Goal: Task Accomplishment & Management: Use online tool/utility

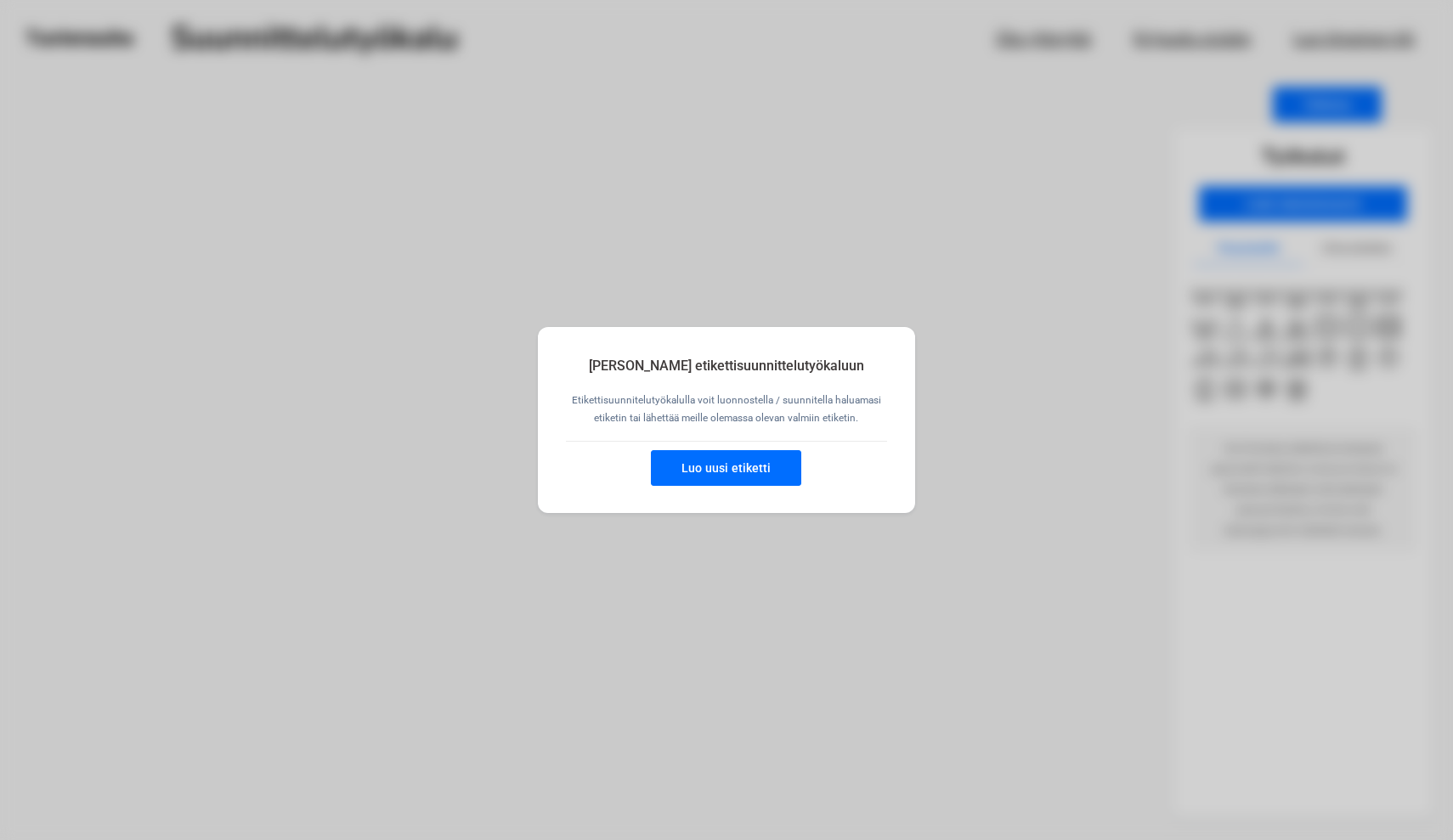
click at [725, 467] on button "Luo uusi etiketti" at bounding box center [726, 468] width 150 height 35
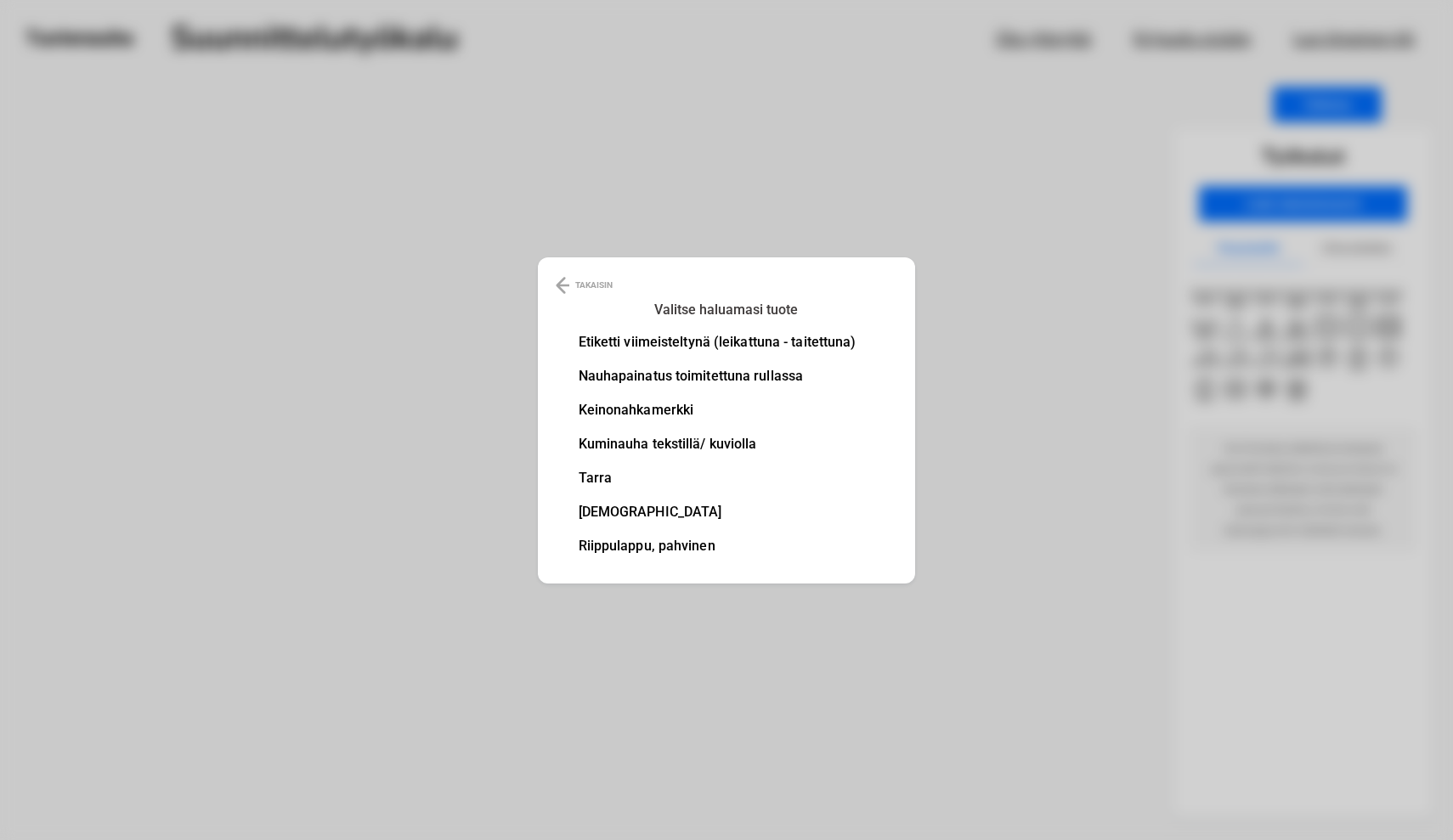
click at [648, 341] on li "Etiketti viimeisteltynä (leikattuna - taitettuna)" at bounding box center [718, 342] width 278 height 14
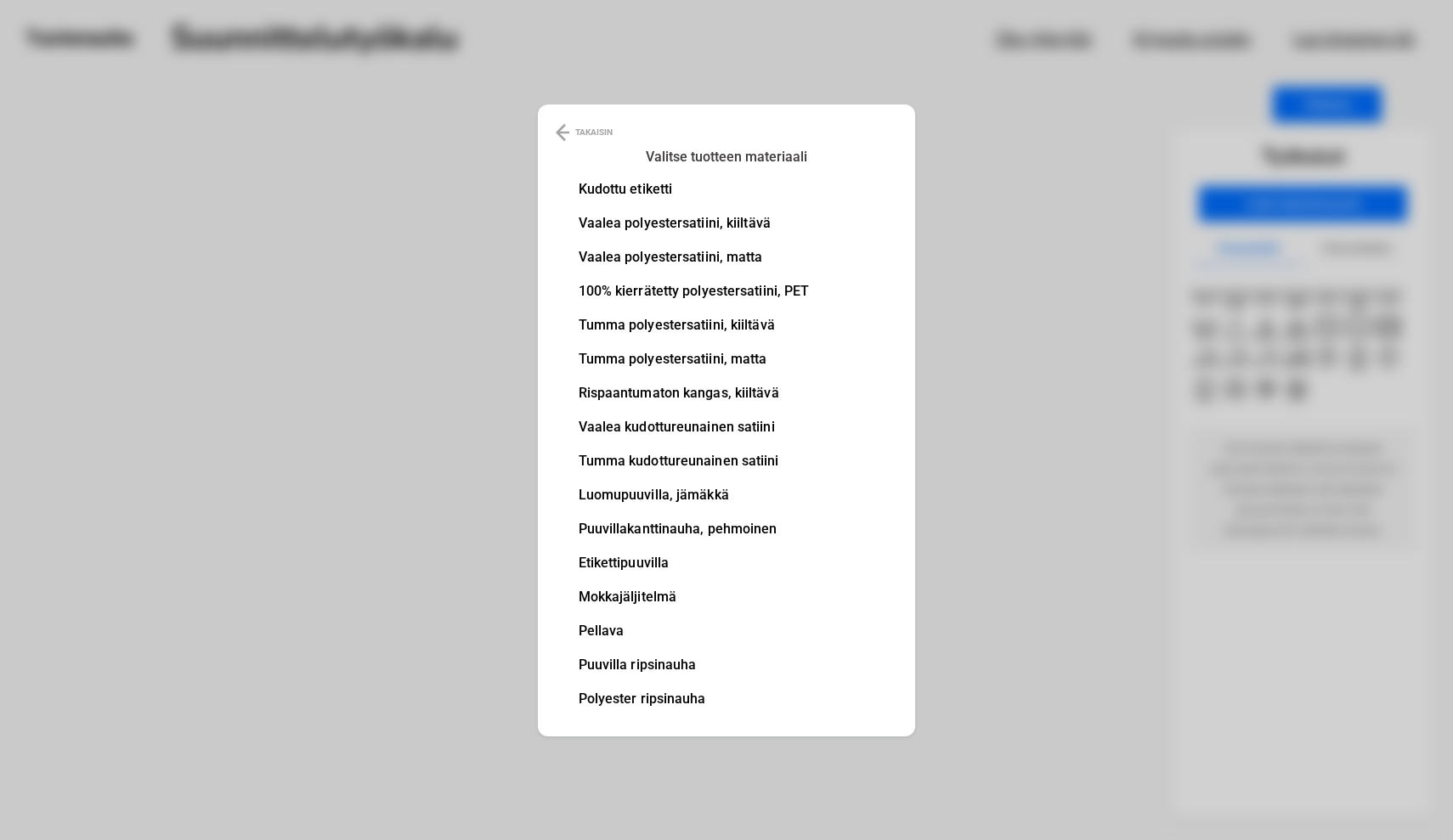
click at [617, 219] on li "Vaalea polyestersatiini, kiiltävä" at bounding box center [694, 223] width 231 height 14
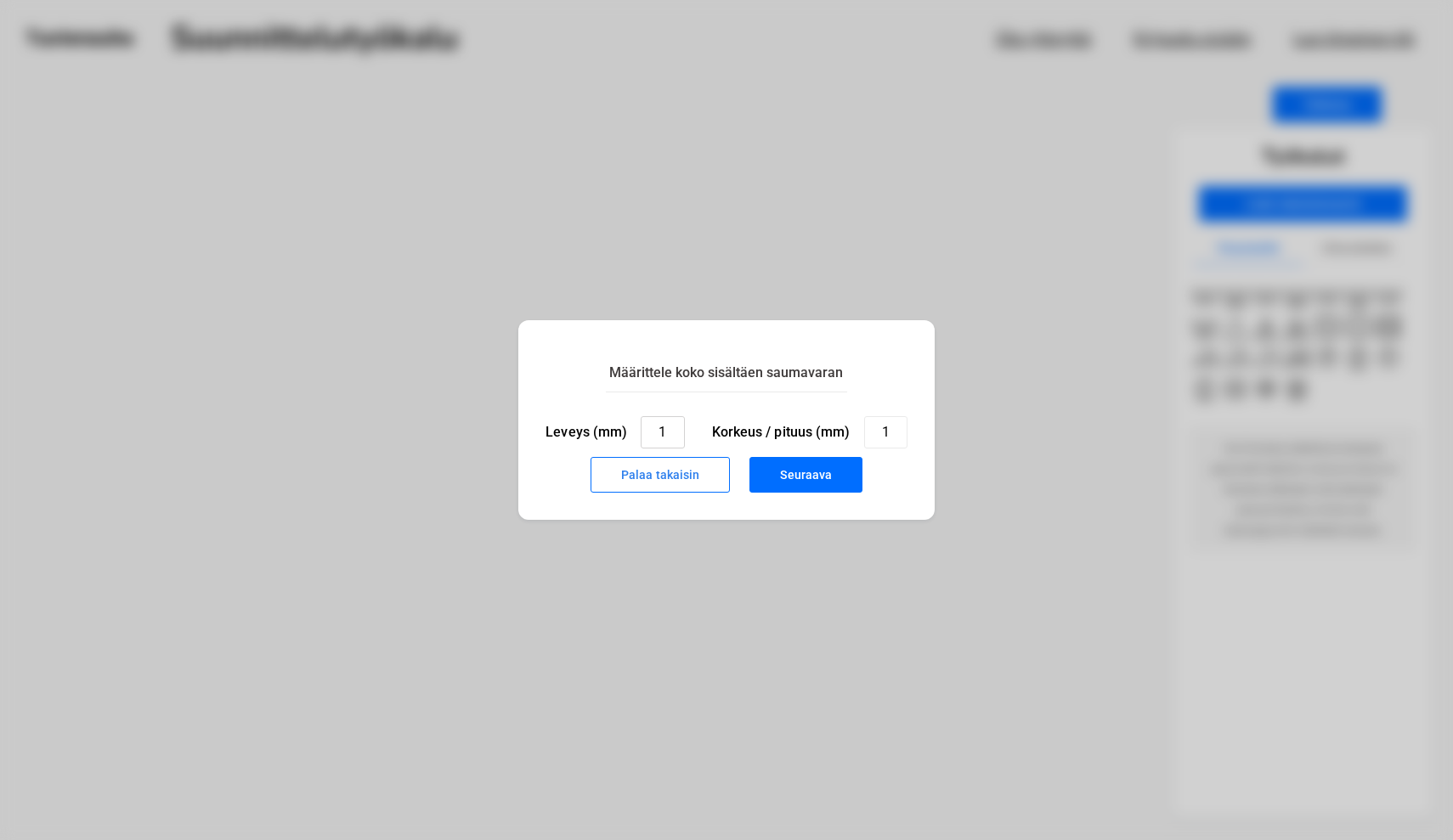
drag, startPoint x: 667, startPoint y: 433, endPoint x: 654, endPoint y: 433, distance: 13.0
click at [654, 433] on input "1" at bounding box center [662, 432] width 44 height 32
type input "35"
drag, startPoint x: 892, startPoint y: 432, endPoint x: 877, endPoint y: 432, distance: 15.0
click at [877, 432] on input "1" at bounding box center [886, 432] width 44 height 32
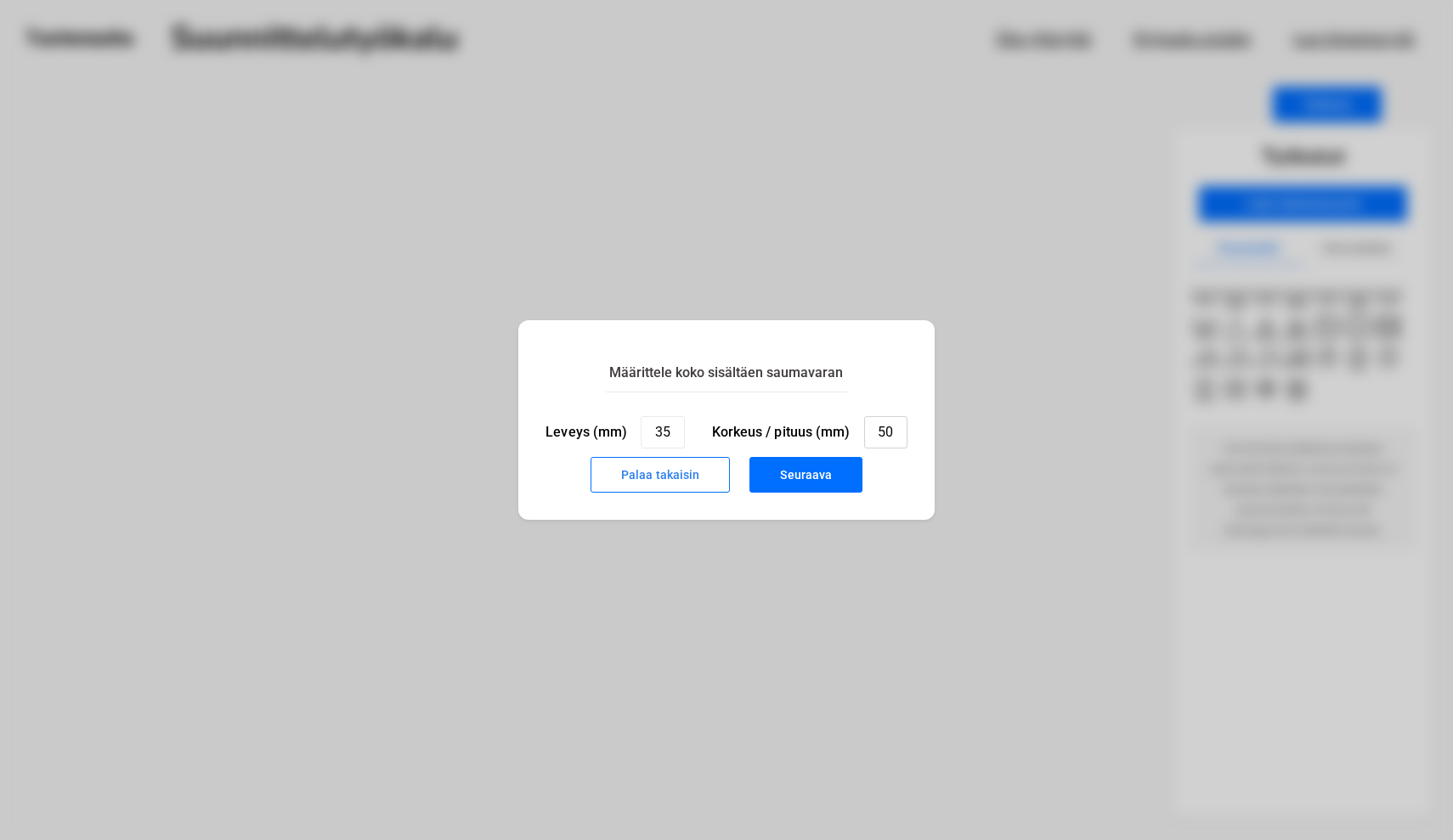
type input "50"
click at [792, 473] on button "Seuraava" at bounding box center [806, 475] width 113 height 35
type input "1"
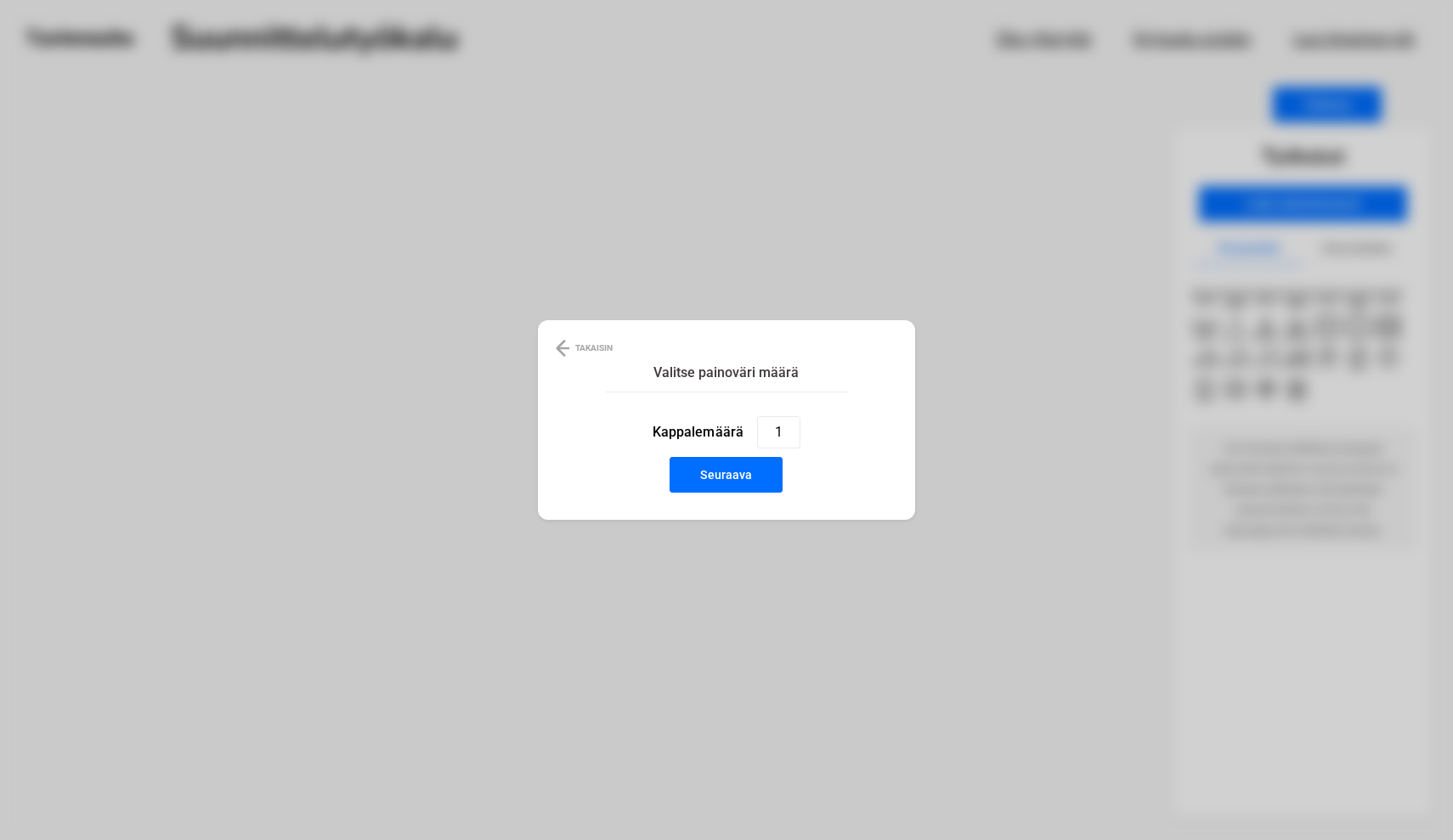
click at [727, 485] on button "Seuraava" at bounding box center [726, 475] width 113 height 35
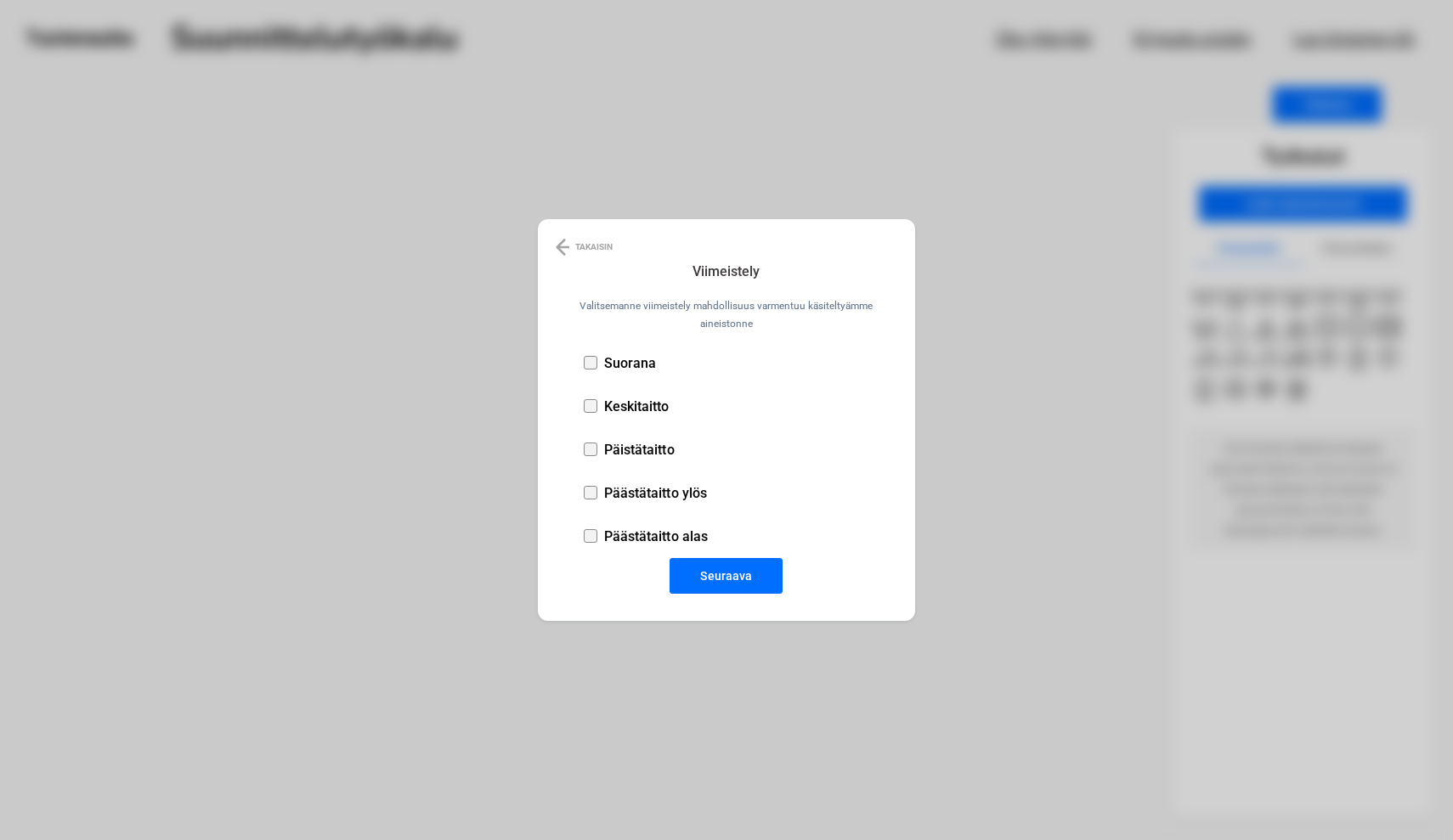
click at [593, 404] on div at bounding box center [591, 406] width 14 height 14
click at [715, 579] on button "Seuraava" at bounding box center [726, 576] width 113 height 35
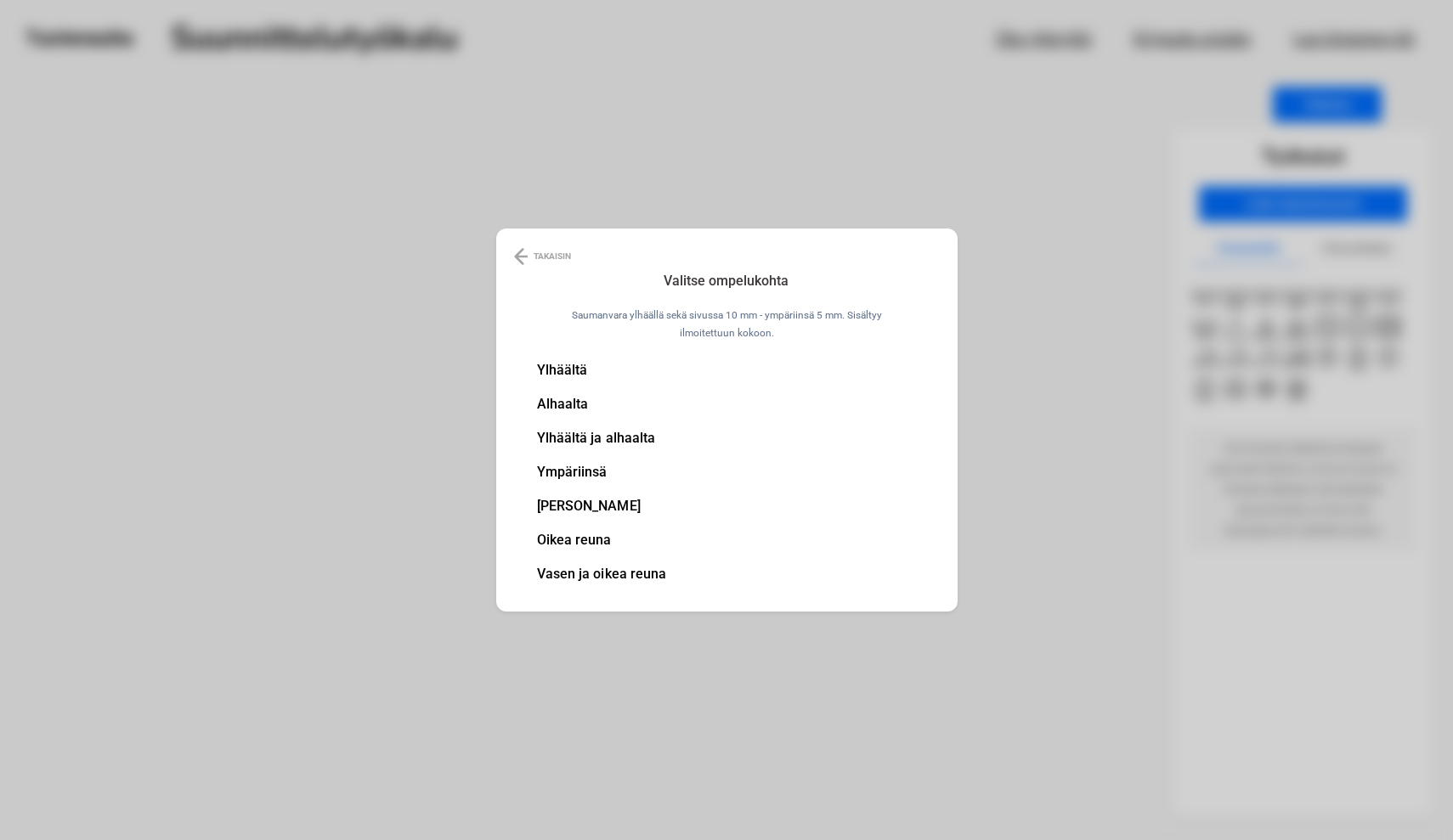
click at [517, 257] on img at bounding box center [520, 257] width 14 height 20
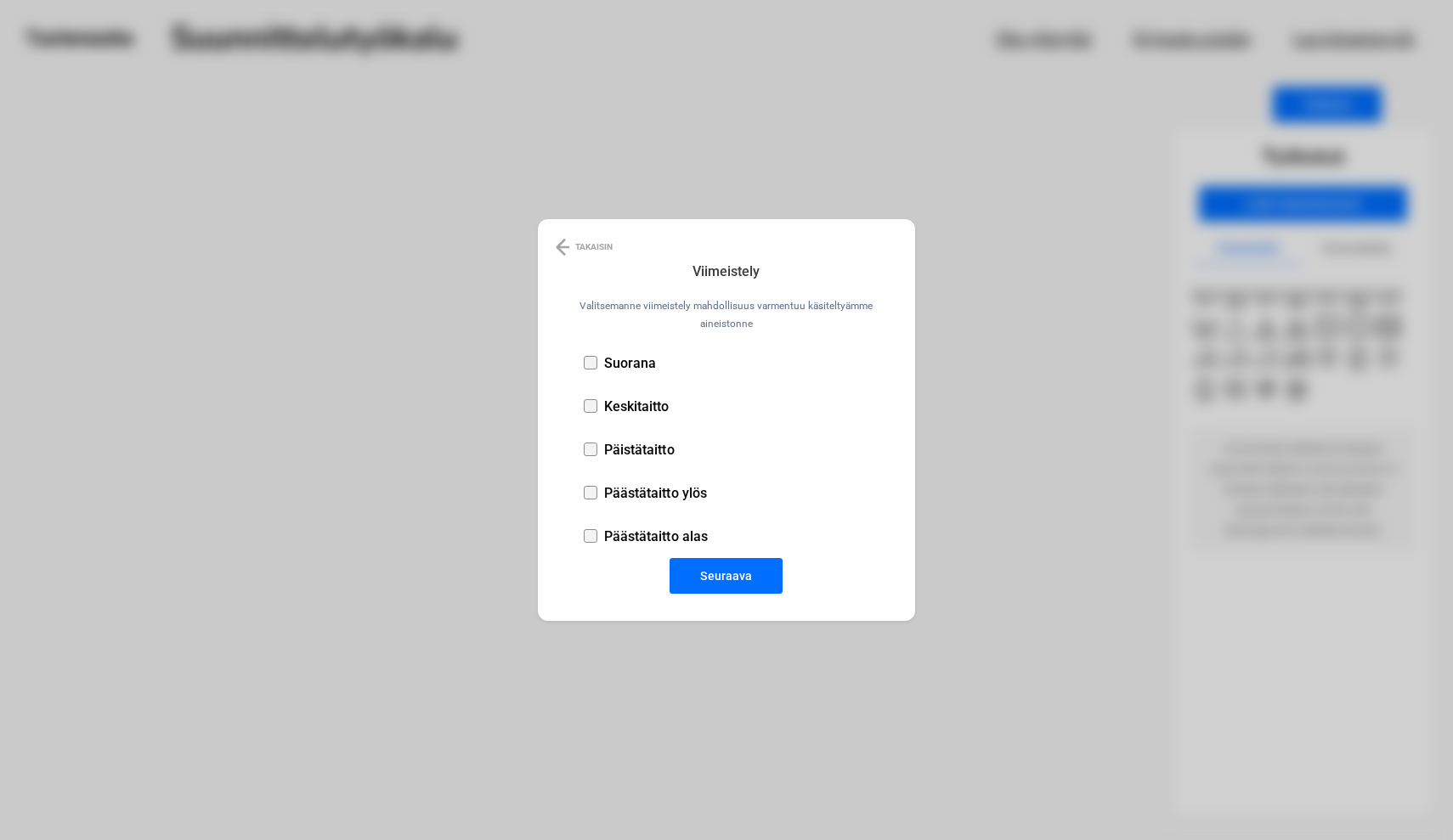
click at [564, 239] on img at bounding box center [562, 248] width 14 height 20
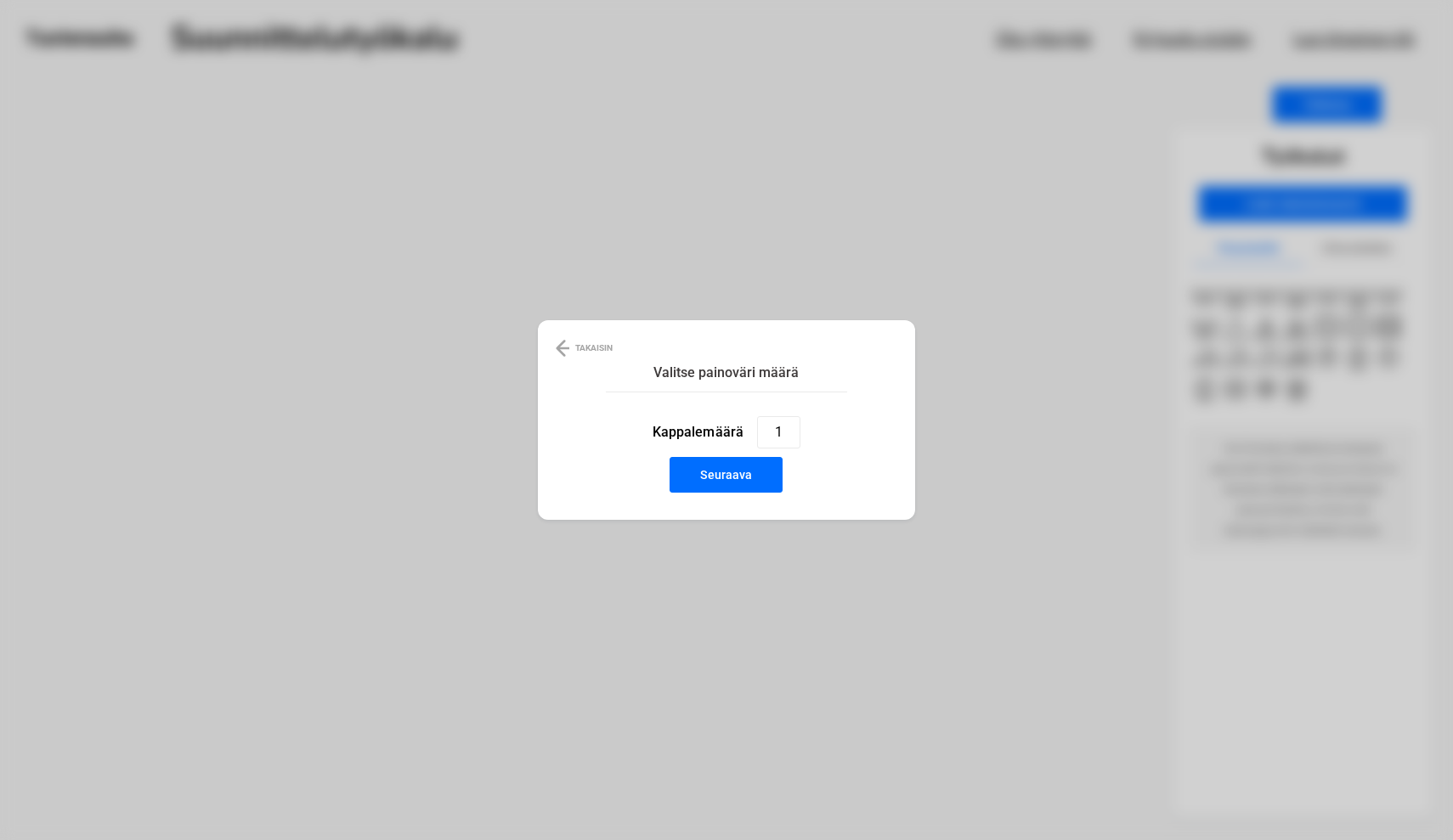
click at [559, 345] on img at bounding box center [562, 349] width 14 height 20
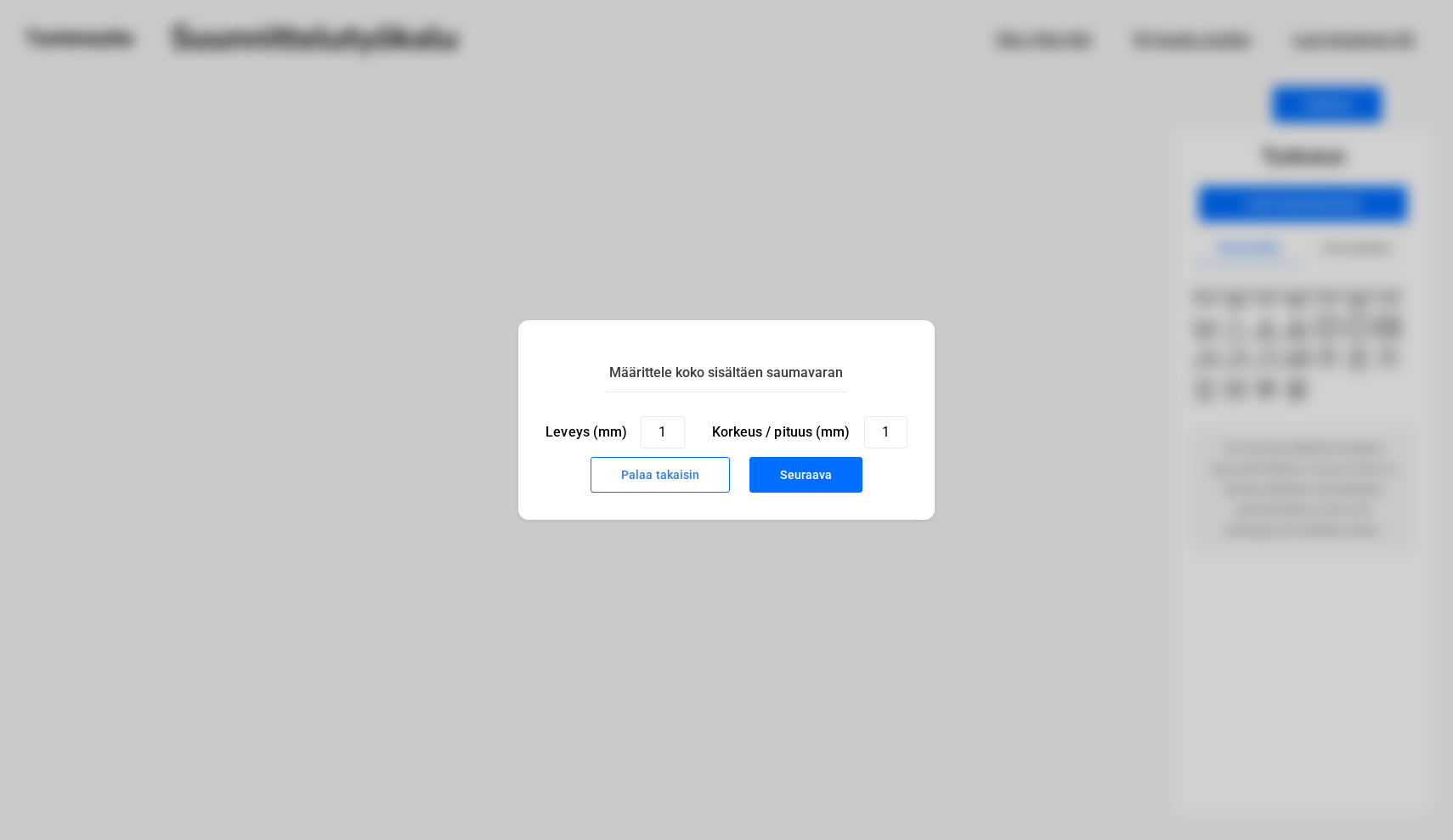
click at [666, 480] on button "Palaa takaisin" at bounding box center [660, 475] width 139 height 35
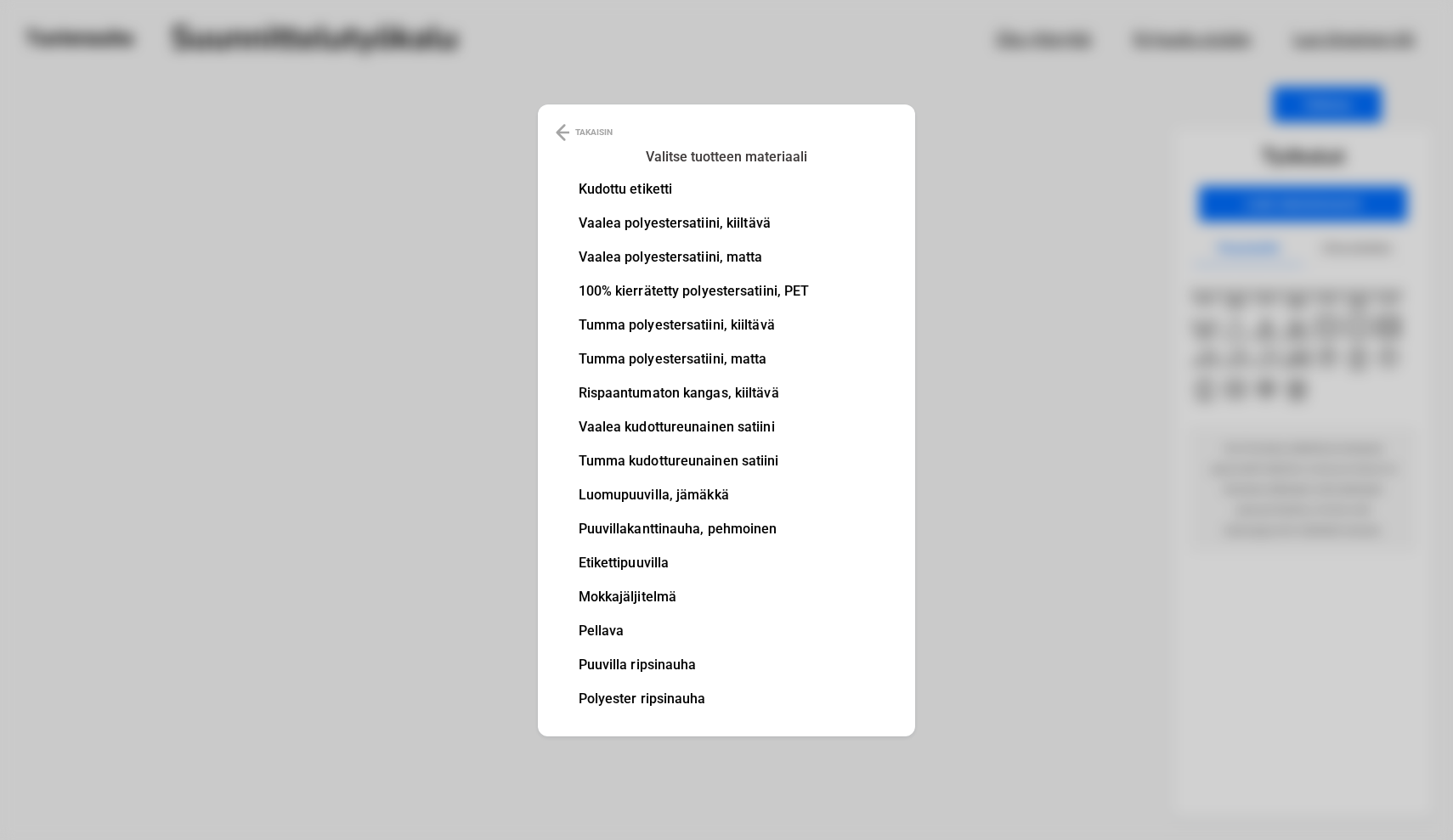
click at [646, 224] on li "Vaalea polyestersatiini, kiiltävä" at bounding box center [694, 223] width 231 height 14
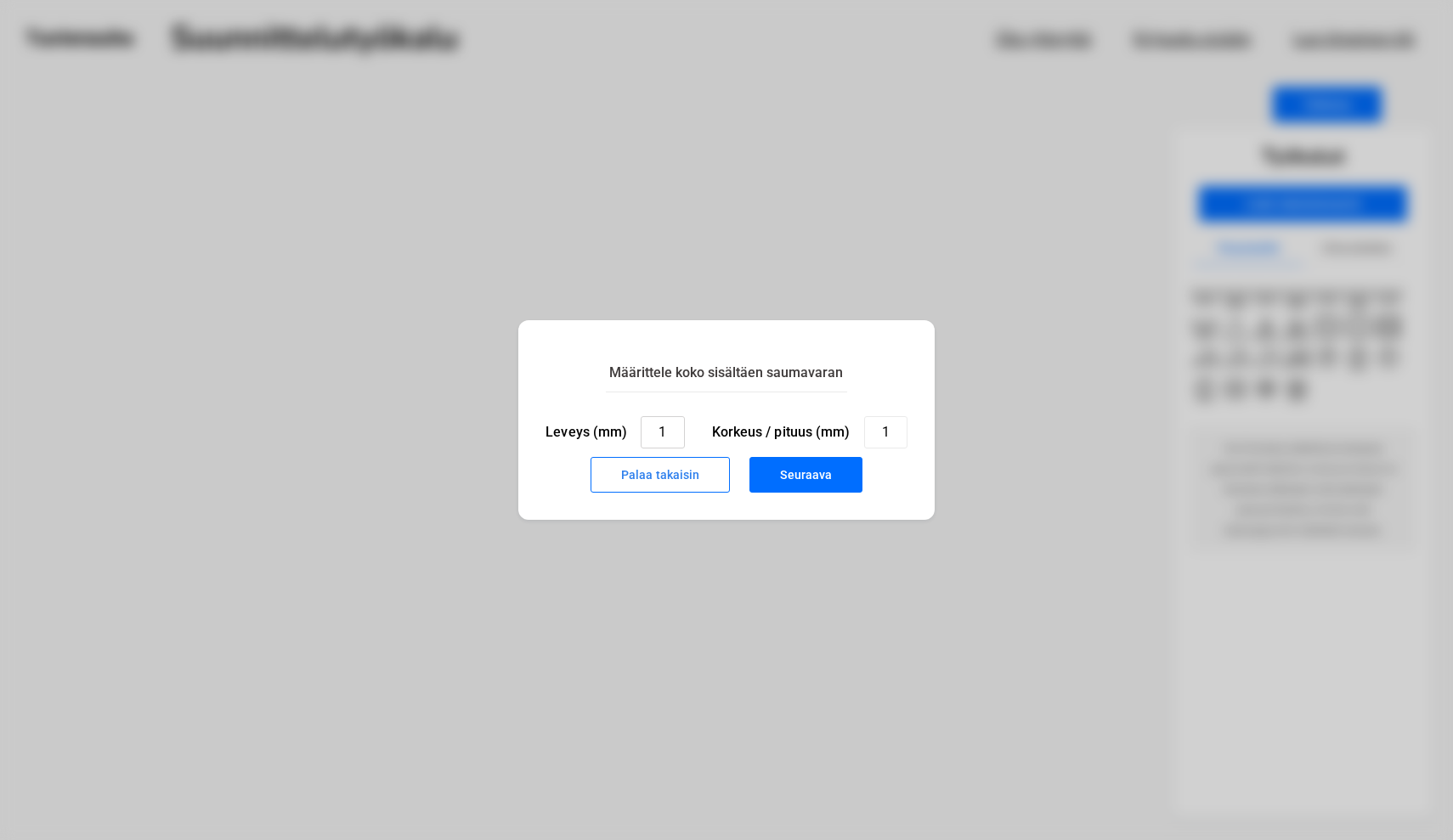
drag, startPoint x: 666, startPoint y: 433, endPoint x: 641, endPoint y: 433, distance: 25.0
click at [641, 433] on input "1" at bounding box center [662, 432] width 44 height 32
type input "35"
drag, startPoint x: 890, startPoint y: 426, endPoint x: 866, endPoint y: 425, distance: 24.0
click at [866, 426] on input "1" at bounding box center [886, 432] width 44 height 32
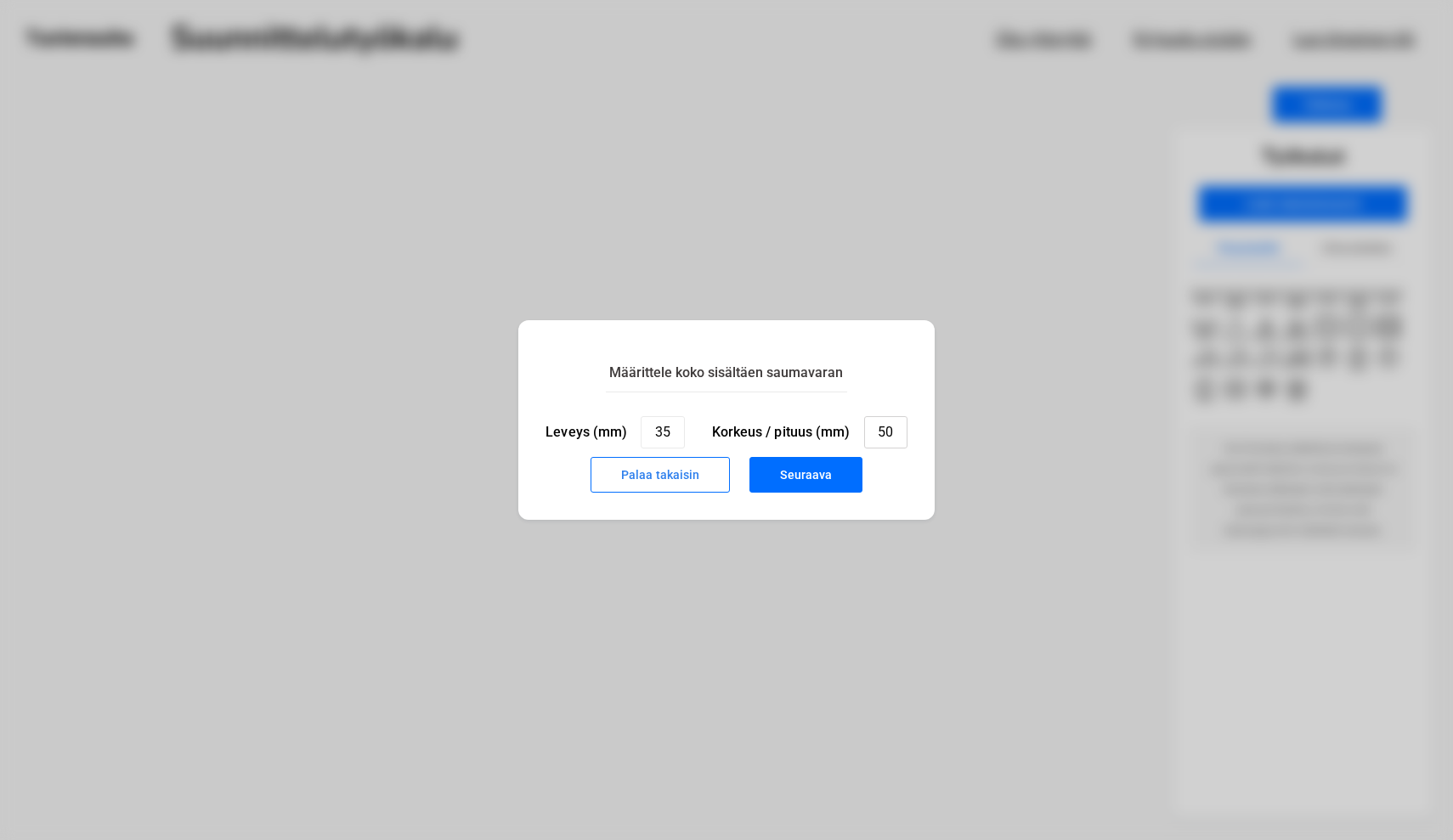
type input "50"
click at [811, 472] on button "Seuraava" at bounding box center [806, 475] width 113 height 35
type input "1"
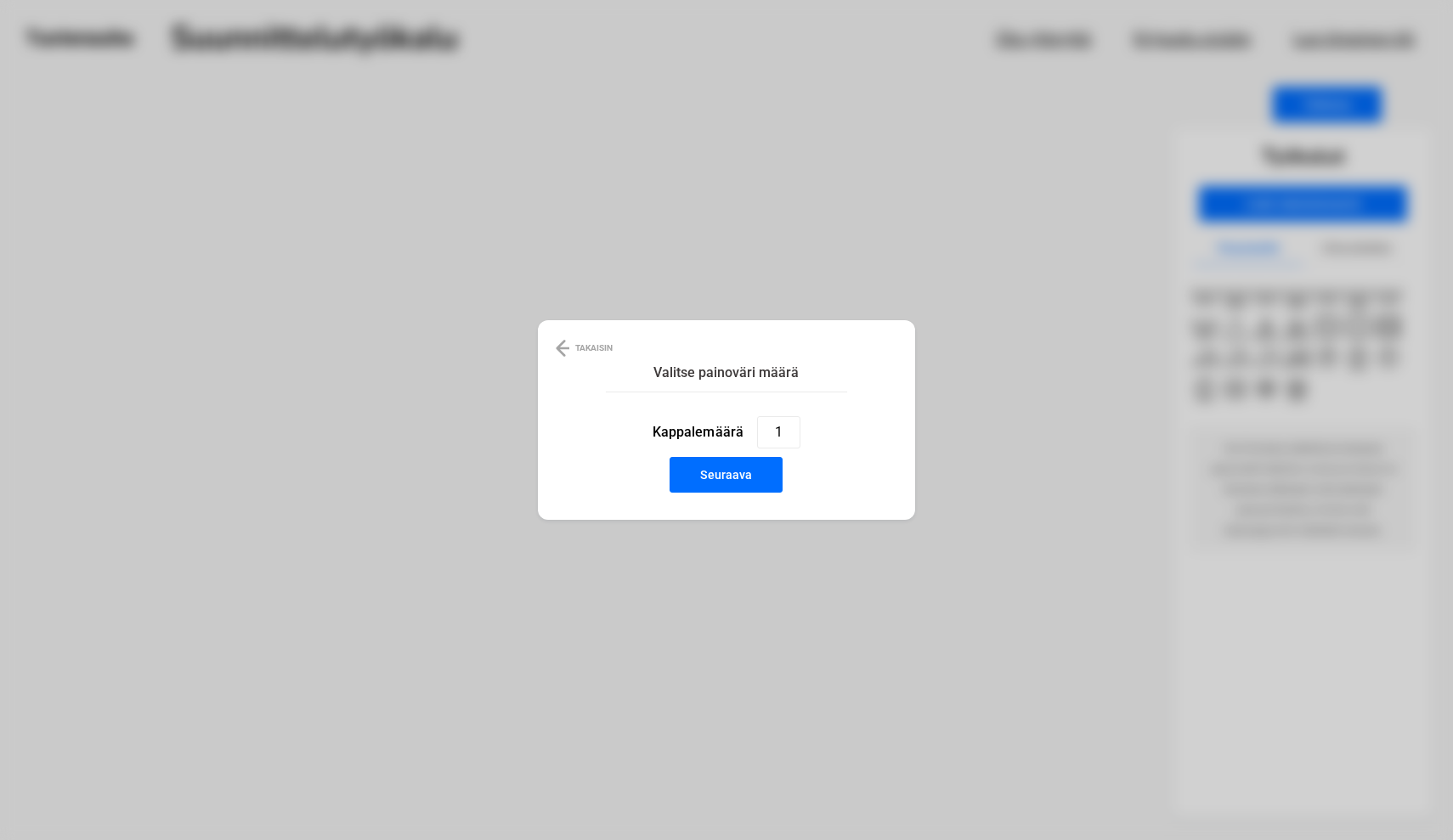
click at [722, 488] on button "Seuraava" at bounding box center [726, 475] width 113 height 35
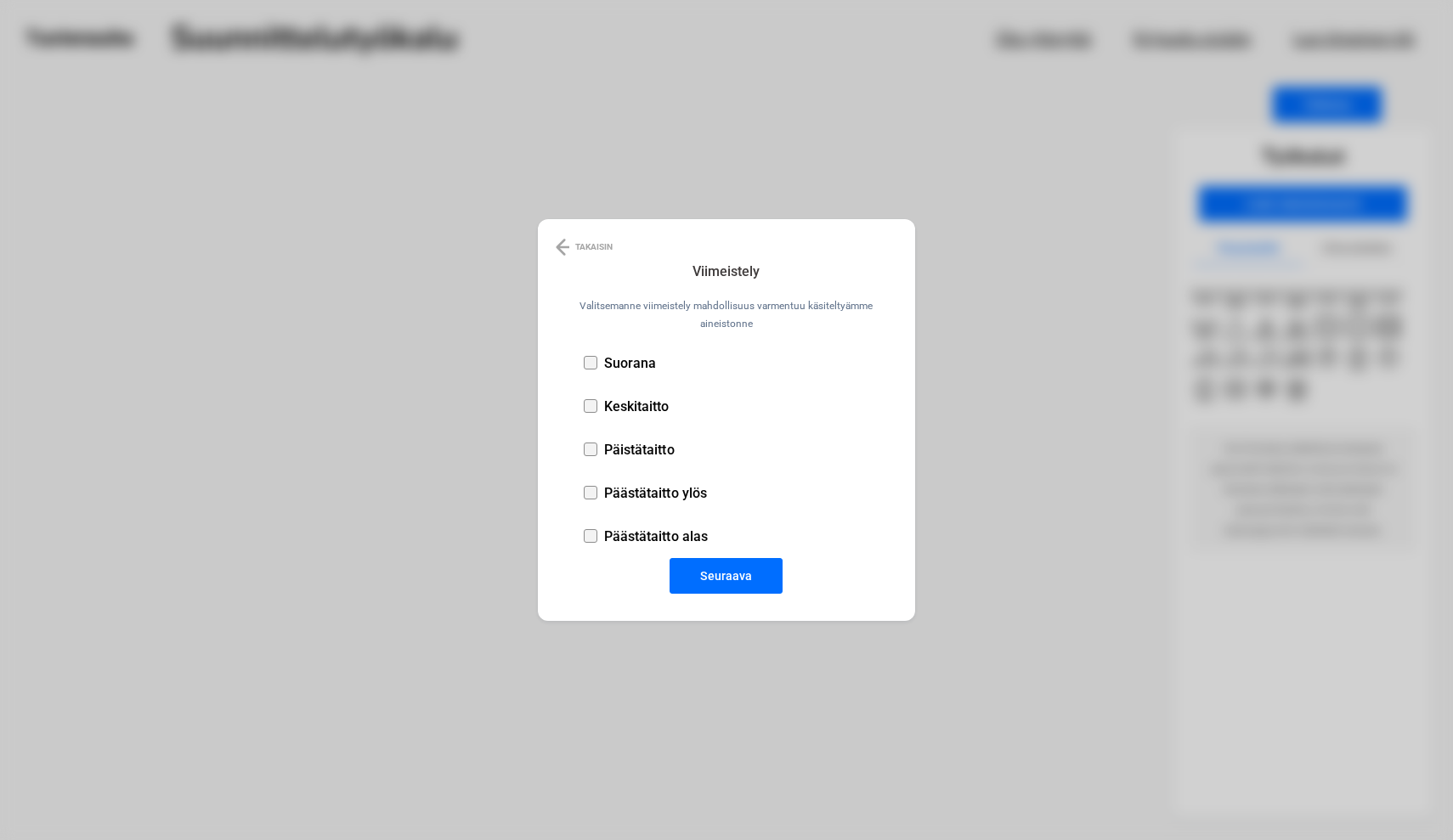
click at [591, 368] on div at bounding box center [591, 363] width 14 height 14
click at [741, 579] on button "Seuraava" at bounding box center [726, 576] width 113 height 35
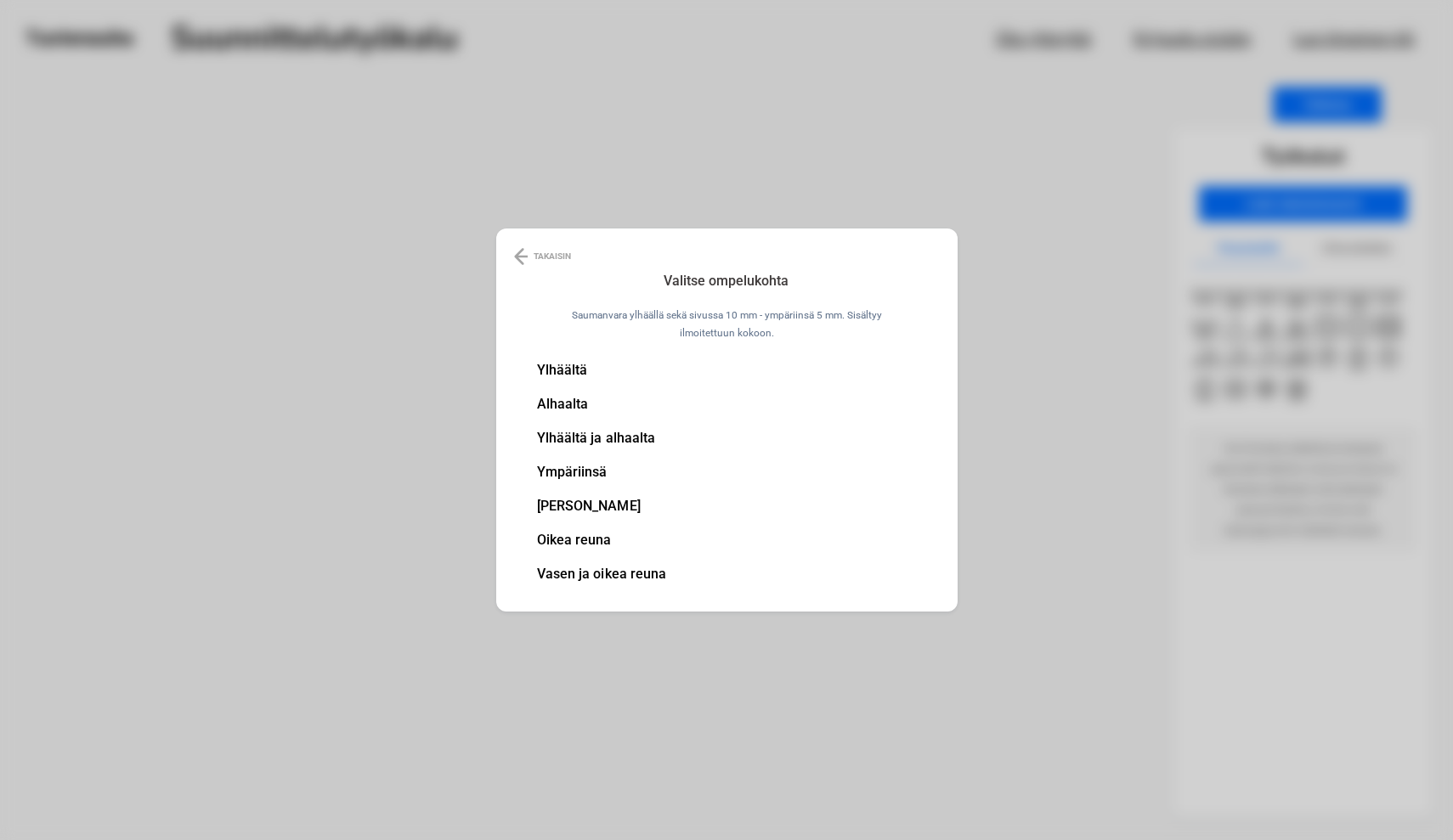
click at [572, 435] on li "Ylhäältä ja alhaalta" at bounding box center [602, 439] width 130 height 14
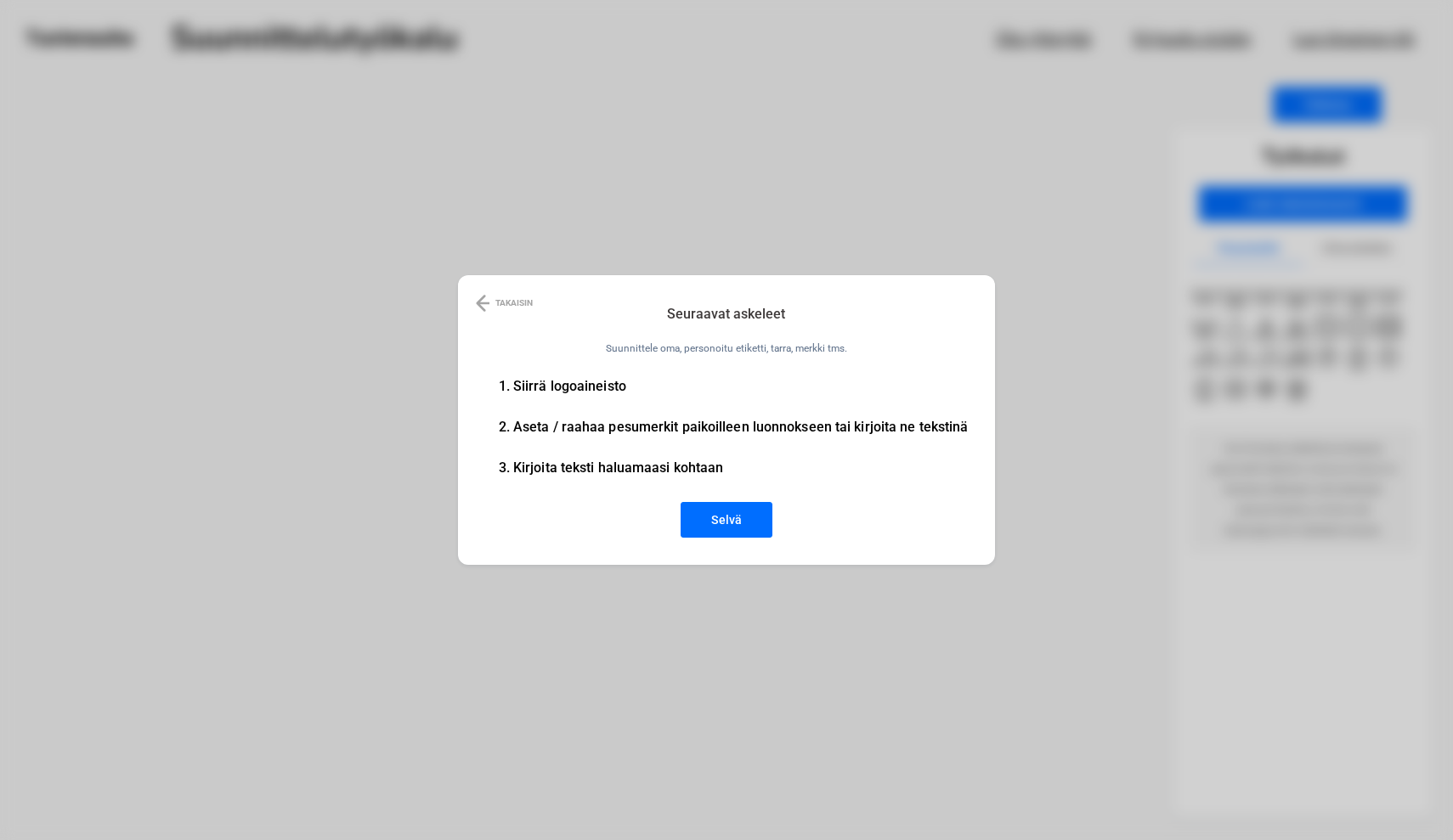
click at [724, 520] on button "Selvä" at bounding box center [726, 520] width 92 height 35
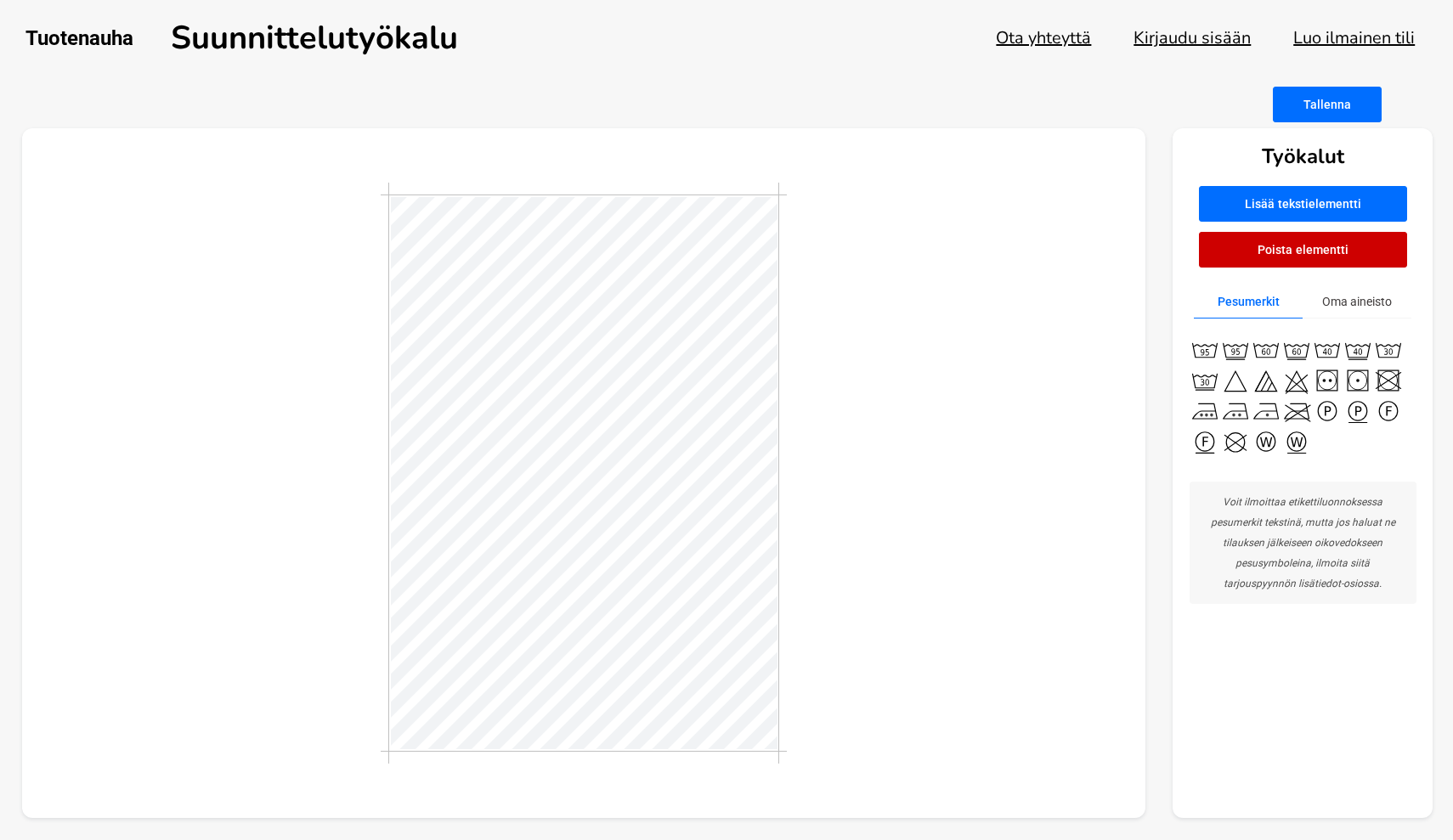
click at [813, 541] on div at bounding box center [584, 473] width 1124 height 691
